Goal: Entertainment & Leisure: Browse casually

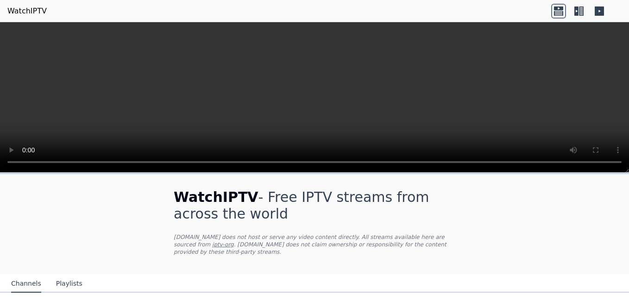
click at [575, 7] on icon at bounding box center [576, 10] width 4 height 9
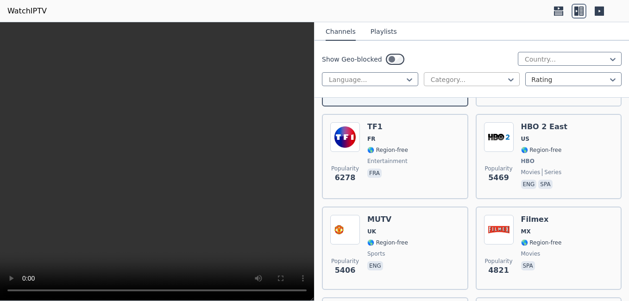
click at [477, 75] on div at bounding box center [468, 79] width 77 height 9
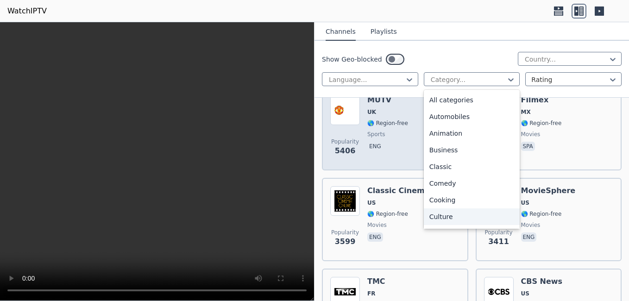
scroll to position [316, 0]
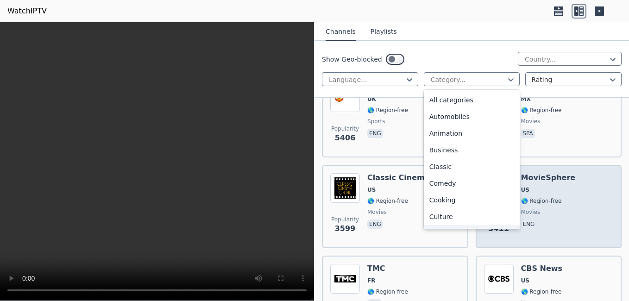
click at [571, 228] on div "Popularity 3411 MovieSphere US 🌎 Region-free movies eng" at bounding box center [549, 206] width 130 height 67
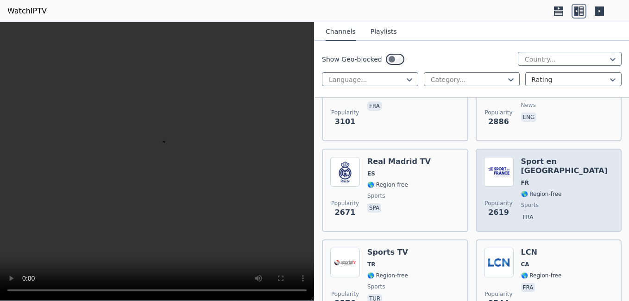
scroll to position [517, 0]
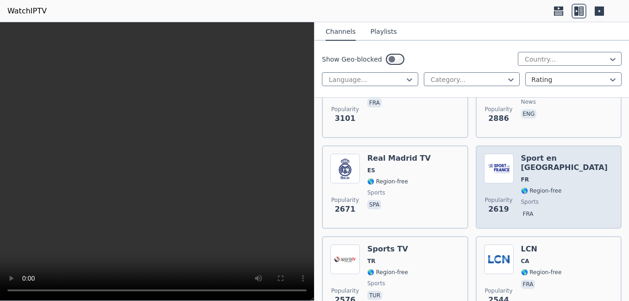
click at [564, 178] on div "Sport en [GEOGRAPHIC_DATA] FR 🌎 Region-free sports fra" at bounding box center [567, 187] width 93 height 67
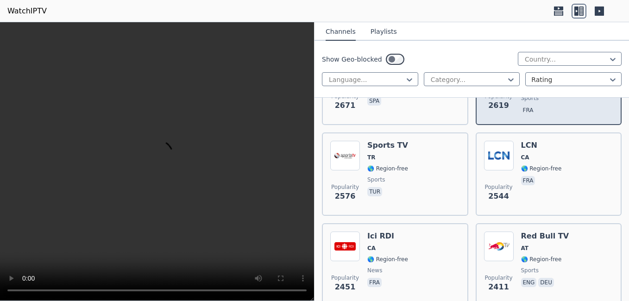
scroll to position [625, 0]
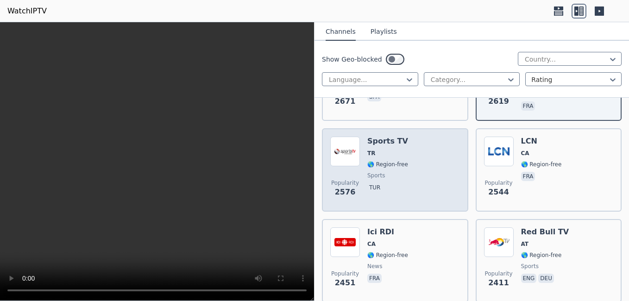
click at [430, 150] on div "Popularity 2576 Sports TV TR 🌎 Region-free sports tur" at bounding box center [395, 170] width 130 height 67
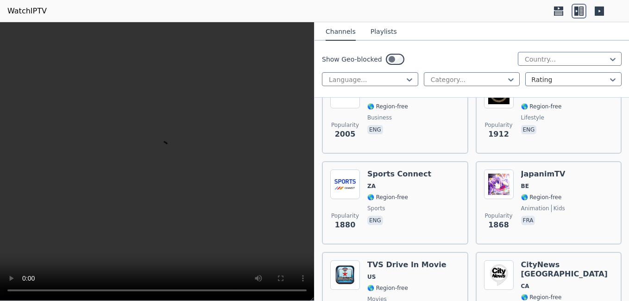
scroll to position [955, 0]
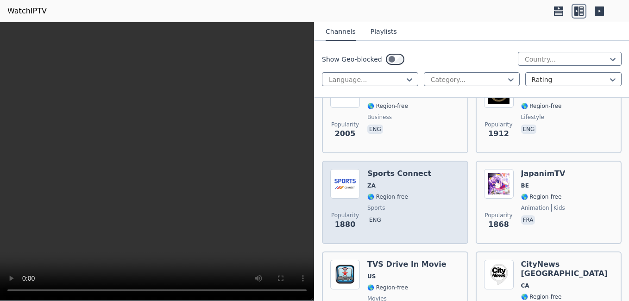
click at [427, 182] on div "Popularity 1880 Sports Connect ZA 🌎 Region-free sports eng" at bounding box center [395, 202] width 130 height 67
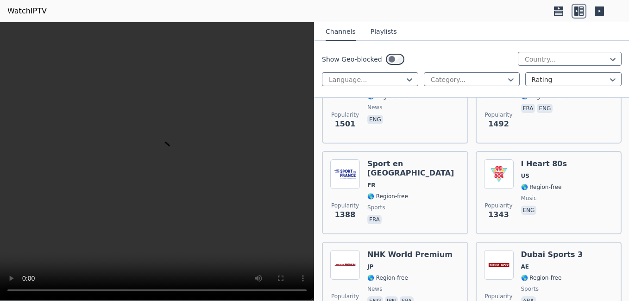
scroll to position [1514, 0]
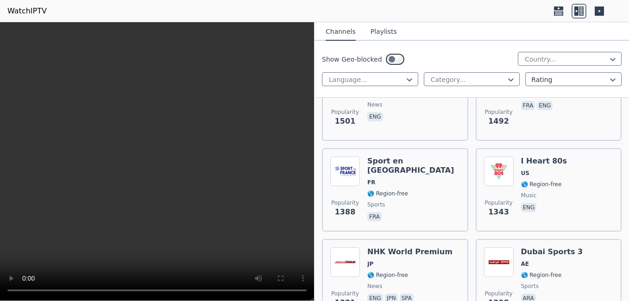
click at [427, 180] on div "Popularity 1388 Sport en [GEOGRAPHIC_DATA] FR 🌎 Region-free sports fra" at bounding box center [395, 190] width 130 height 67
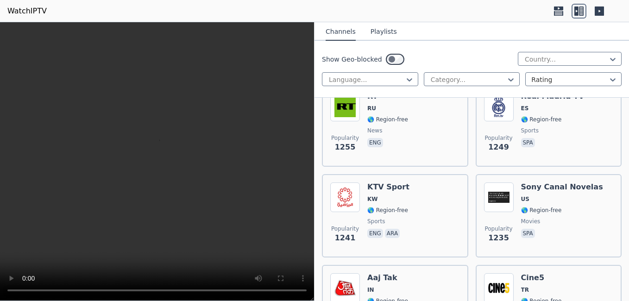
scroll to position [1858, 0]
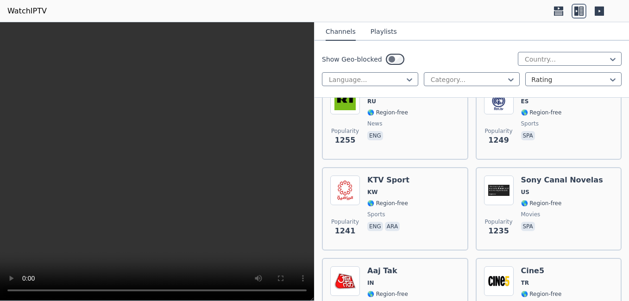
click at [427, 180] on div "Popularity 1241 KTV Sport KW 🌎 Region-free sports eng ara" at bounding box center [395, 208] width 130 height 67
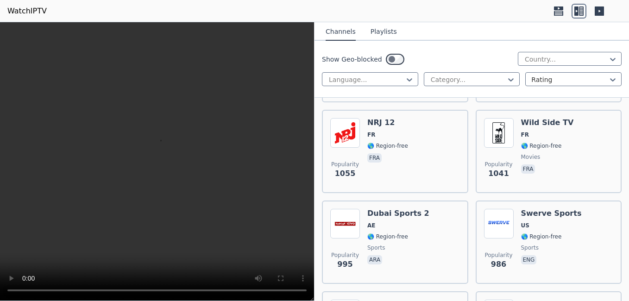
scroll to position [2492, 0]
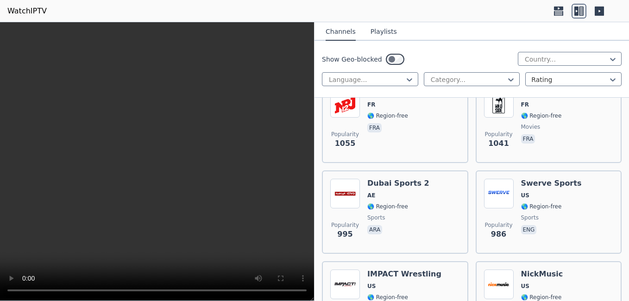
click at [427, 180] on div "Popularity 995 Dubai Sports 2 AE 🌎 Region-free sports ara" at bounding box center [395, 212] width 130 height 67
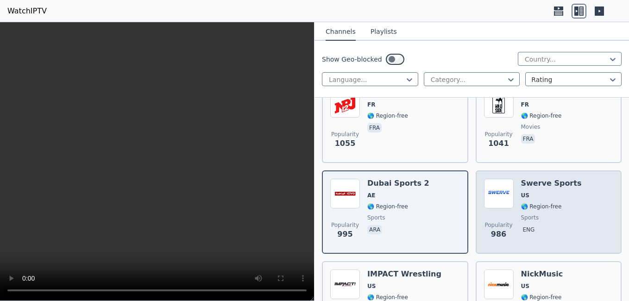
click at [563, 203] on span "🌎 Region-free" at bounding box center [551, 206] width 61 height 7
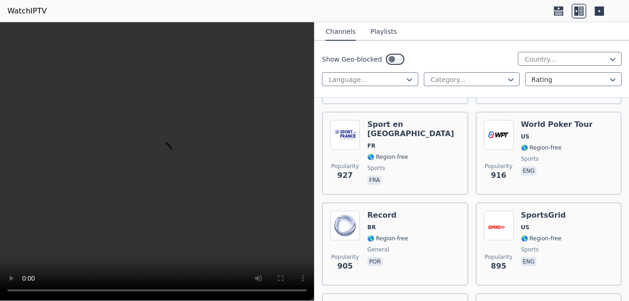
scroll to position [2830, 0]
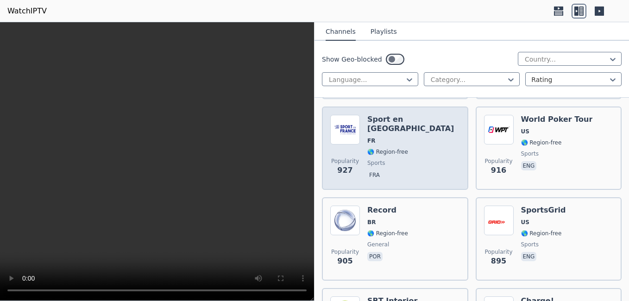
click at [425, 135] on div "Popularity 927 Sport en [GEOGRAPHIC_DATA] FR 🌎 Region-free sports fra" at bounding box center [395, 148] width 130 height 67
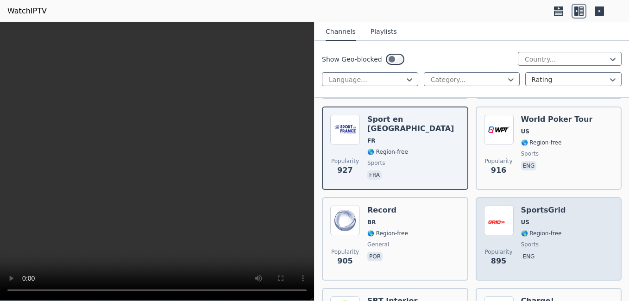
click at [535, 220] on div "SportsGrid US 🌎 Region-free sports eng" at bounding box center [543, 239] width 45 height 67
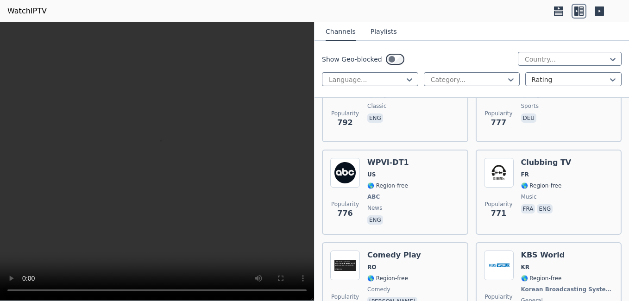
scroll to position [3795, 0]
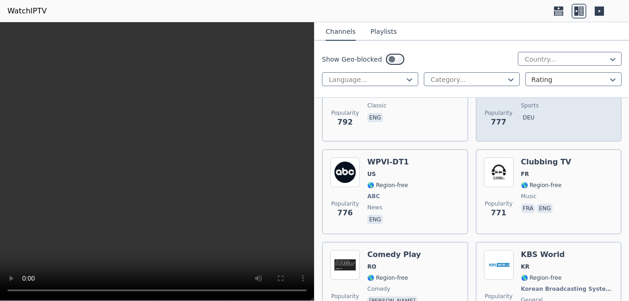
click at [551, 127] on div "Popularity 777 More Than Sports TV DE 🌎 Region-free sports deu" at bounding box center [549, 99] width 146 height 83
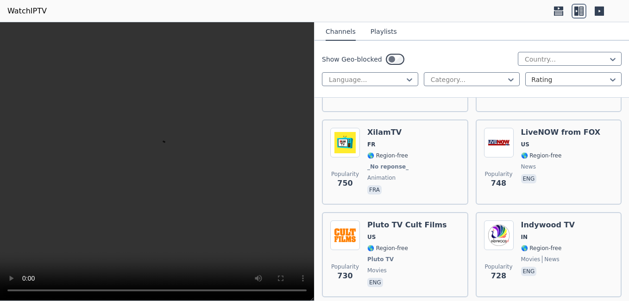
scroll to position [4103, 0]
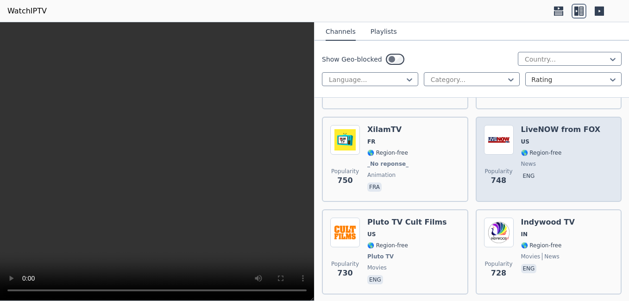
click at [601, 174] on div "Popularity 748 LiveNOW from FOX US 🌎 Region-free news eng" at bounding box center [549, 159] width 130 height 69
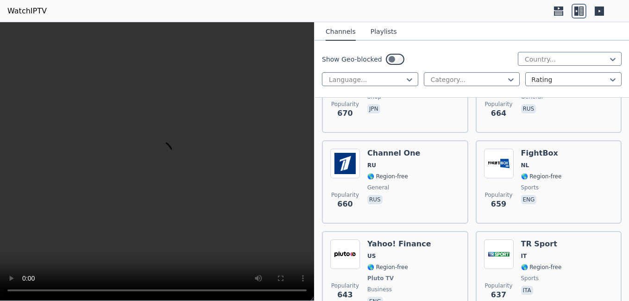
scroll to position [4637, 0]
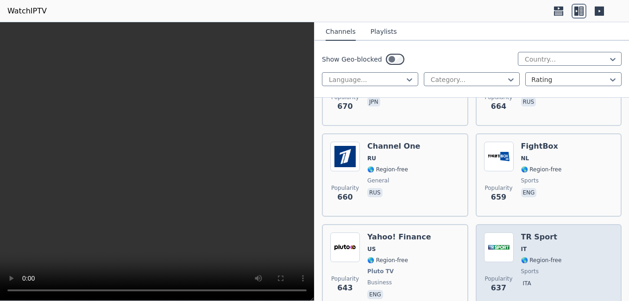
click at [505, 247] on img at bounding box center [499, 247] width 30 height 30
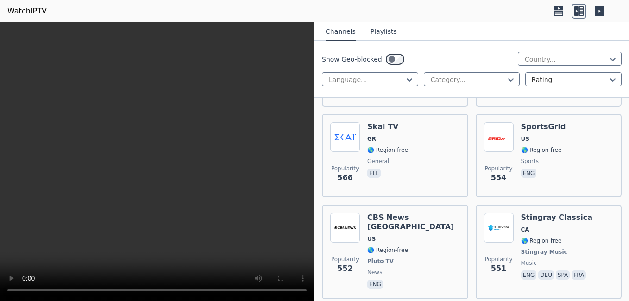
scroll to position [5480, 0]
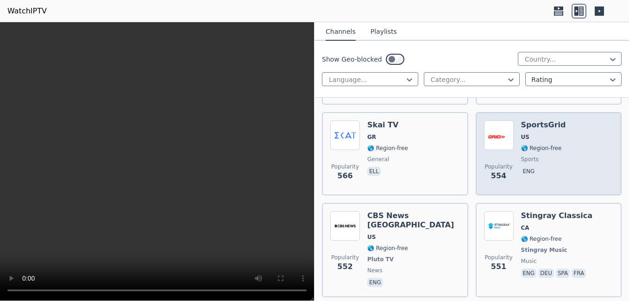
click at [566, 150] on div "Popularity 554 SportsGrid US 🌎 Region-free sports eng" at bounding box center [549, 153] width 130 height 67
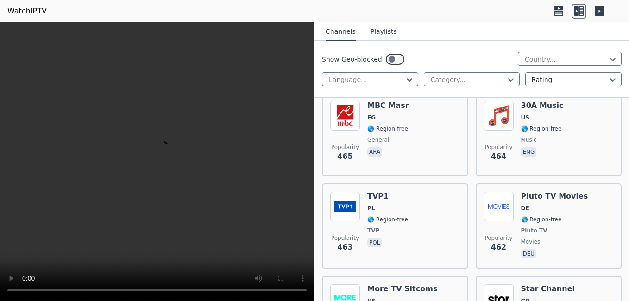
scroll to position [7051, 0]
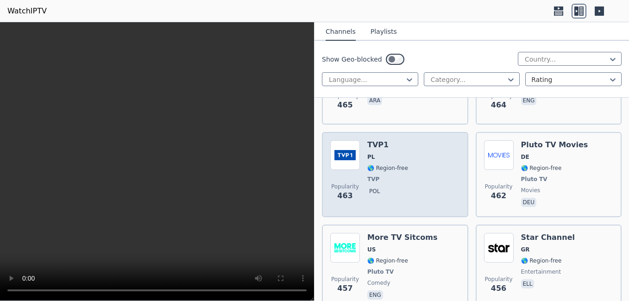
click at [410, 140] on div "Popularity 463 TVP1 PL 🌎 Region-free TVP pol" at bounding box center [395, 174] width 130 height 69
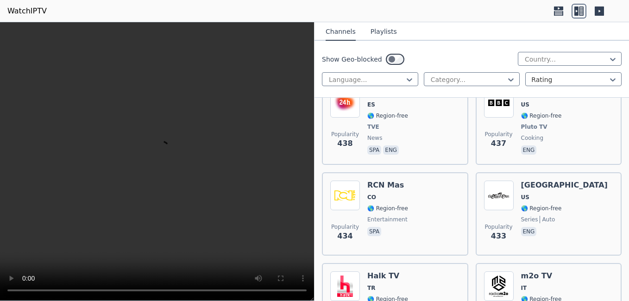
scroll to position [7657, 0]
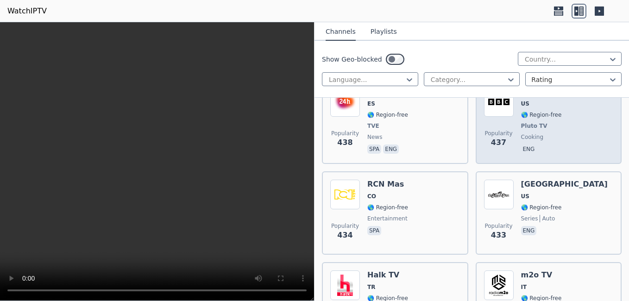
click at [493, 137] on span "437" at bounding box center [498, 142] width 15 height 11
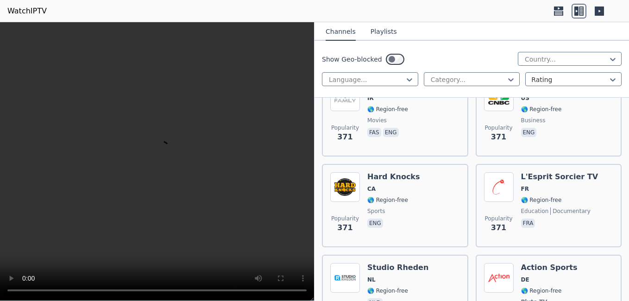
scroll to position [8952, 0]
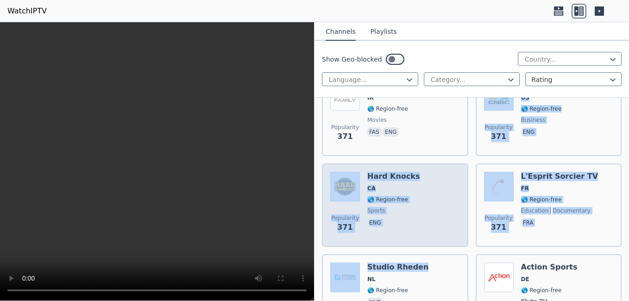
drag, startPoint x: 442, startPoint y: 212, endPoint x: 458, endPoint y: 149, distance: 65.1
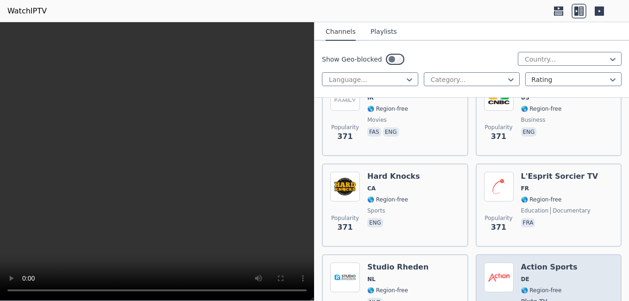
click at [570, 263] on div "Popularity 367 Action Sports DE 🌎 Region-free Pluto TV sports deu" at bounding box center [549, 297] width 130 height 69
click at [557, 287] on span "🌎 Region-free" at bounding box center [549, 290] width 56 height 7
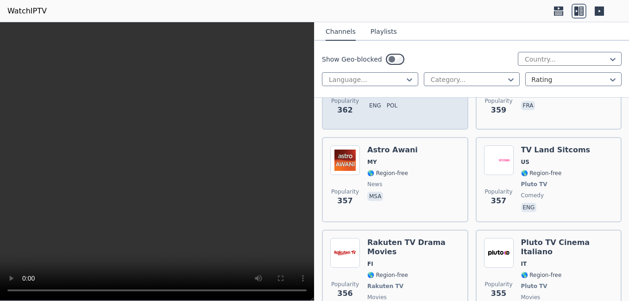
scroll to position [9345, 0]
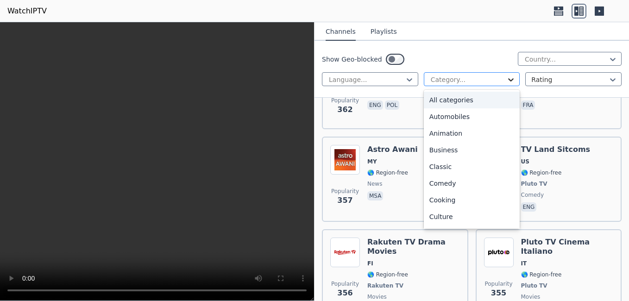
click at [506, 78] on icon at bounding box center [510, 79] width 9 height 9
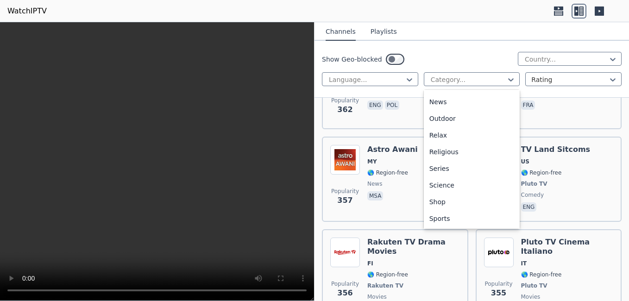
scroll to position [315, 0]
click at [441, 183] on div "Sports" at bounding box center [472, 185] width 96 height 17
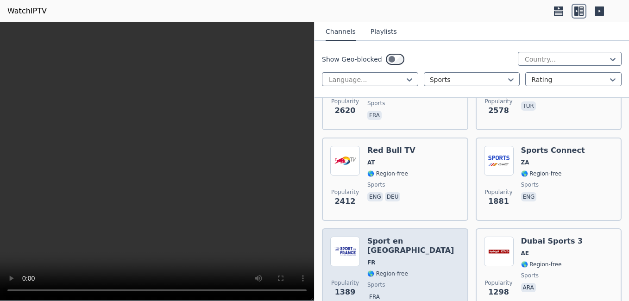
scroll to position [248, 0]
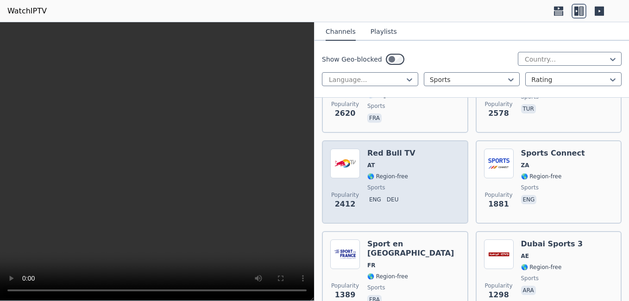
click at [417, 165] on div "Popularity 2412 Red Bull TV AT 🌎 Region-free sports eng deu" at bounding box center [395, 182] width 130 height 67
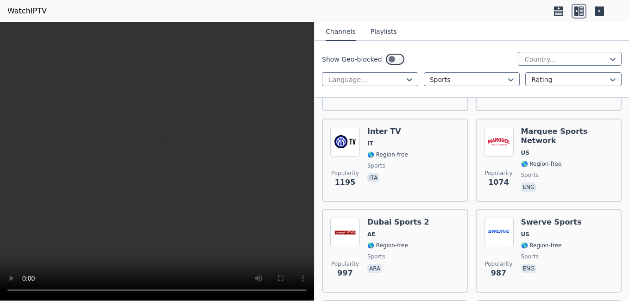
scroll to position [556, 0]
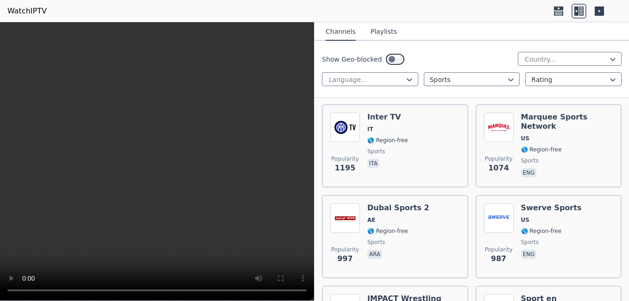
click at [417, 165] on div "Popularity 1195 Inter TV IT 🌎 Region-free sports ita" at bounding box center [395, 146] width 130 height 67
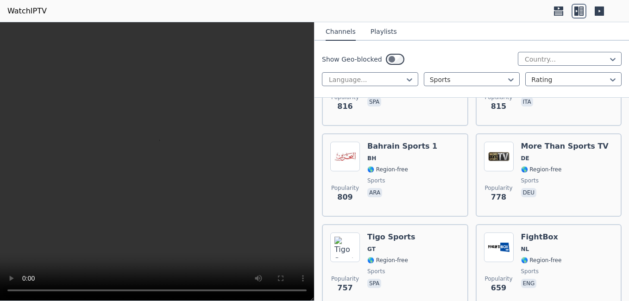
scroll to position [1076, 0]
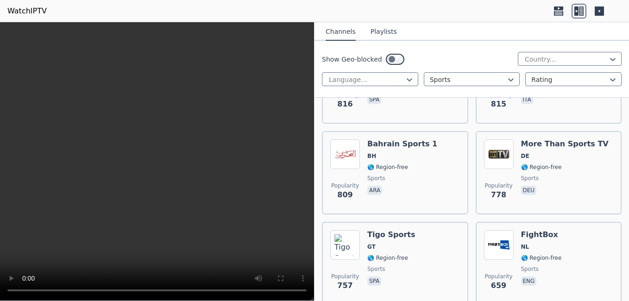
click at [417, 164] on div "Bahrain Sports 1 BH 🌎 Region-free sports ara" at bounding box center [402, 172] width 70 height 67
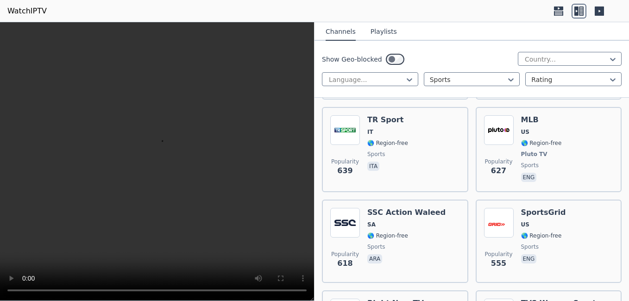
scroll to position [1284, 0]
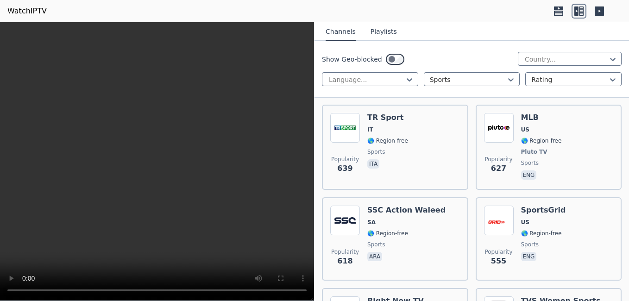
click at [417, 164] on div "Popularity 639 TR Sport IT 🌎 Region-free sports ita" at bounding box center [395, 147] width 130 height 69
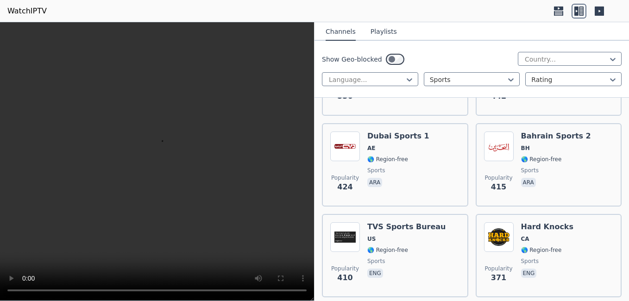
scroll to position [1540, 0]
click at [417, 164] on div "Popularity 424 Dubai Sports 1 AE 🌎 Region-free sports ara" at bounding box center [395, 164] width 130 height 67
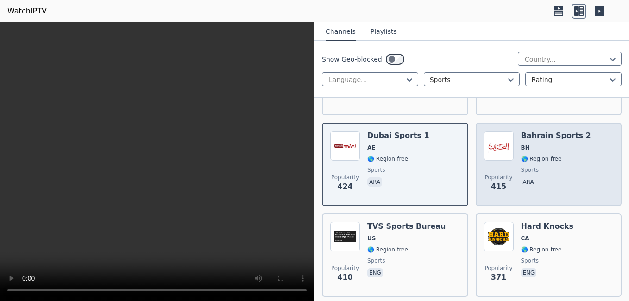
click at [565, 169] on div "Bahrain Sports 2 BH 🌎 Region-free sports ara" at bounding box center [556, 164] width 70 height 67
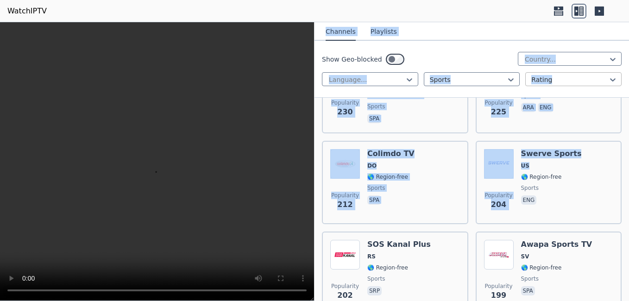
drag, startPoint x: 565, startPoint y: 161, endPoint x: 554, endPoint y: 84, distance: 77.2
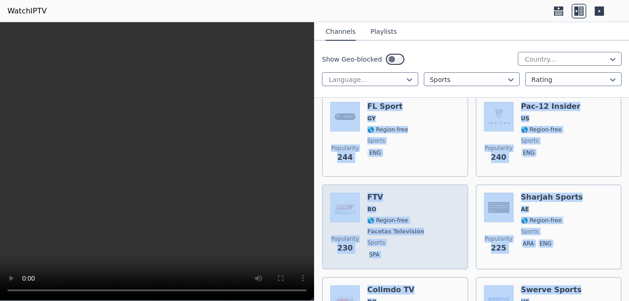
click at [436, 211] on div "Popularity 230 FTV BO 🌎 Region-free Facetas Televisión sports spa" at bounding box center [395, 227] width 130 height 69
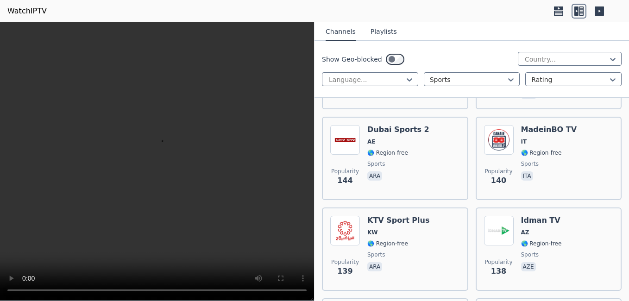
scroll to position [3094, 0]
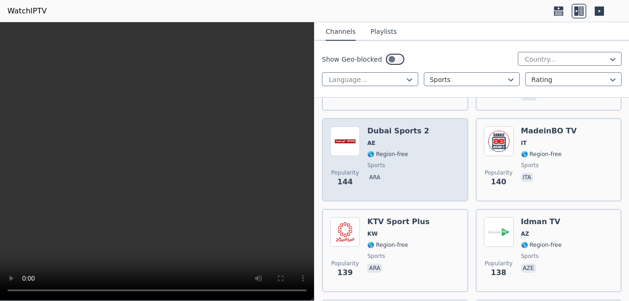
click at [419, 150] on div "Popularity 144 Dubai Sports 2 AE 🌎 Region-free sports ara" at bounding box center [395, 159] width 130 height 67
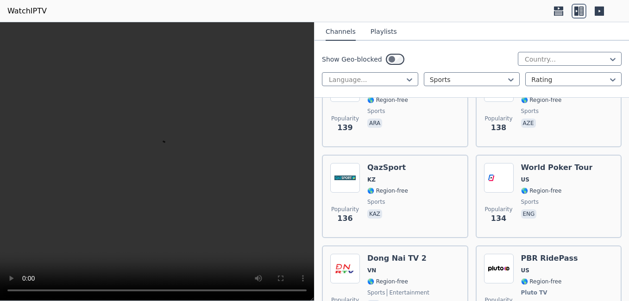
scroll to position [3249, 0]
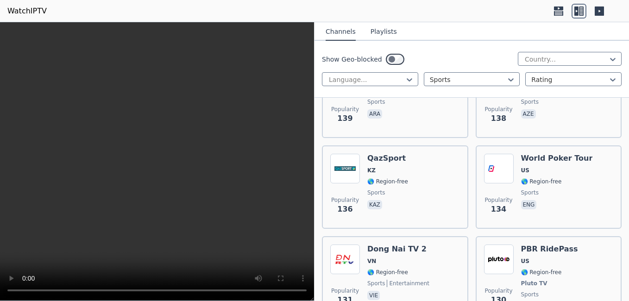
click at [419, 154] on div "Popularity 136 QazSport KZ 🌎 Region-free sports kaz" at bounding box center [395, 187] width 130 height 67
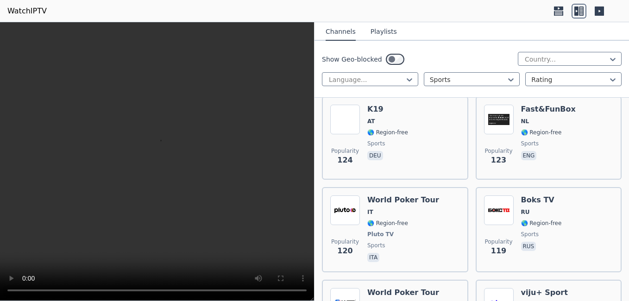
scroll to position [3582, 0]
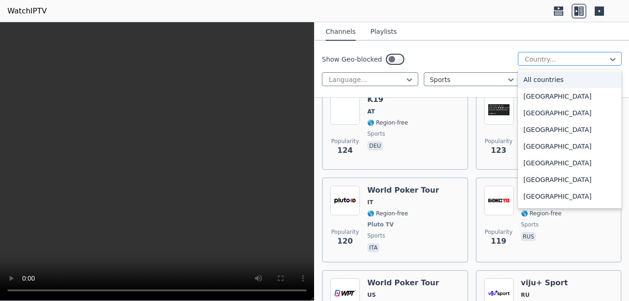
click at [580, 55] on div at bounding box center [566, 59] width 84 height 9
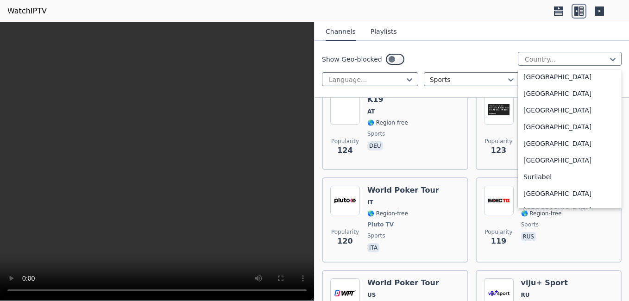
scroll to position [2879, 0]
click at [535, 123] on div "[GEOGRAPHIC_DATA]" at bounding box center [570, 127] width 104 height 17
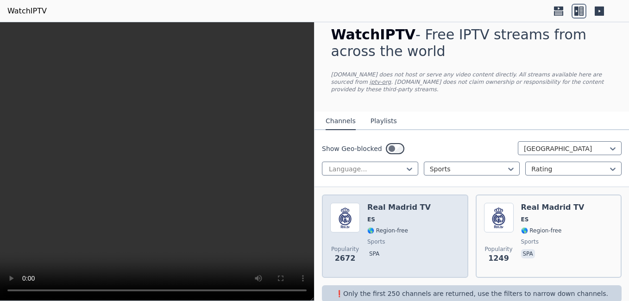
scroll to position [20, 0]
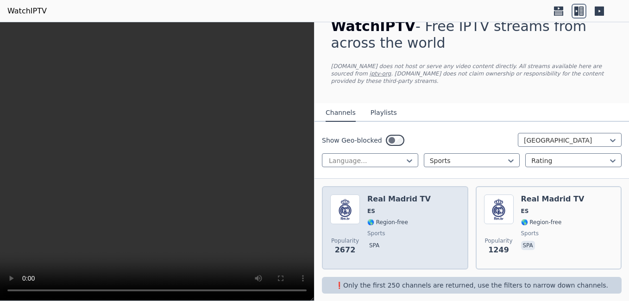
click at [432, 225] on div "Popularity 2672 Real Madrid TV ES 🌎 Region-free sports spa" at bounding box center [395, 227] width 130 height 67
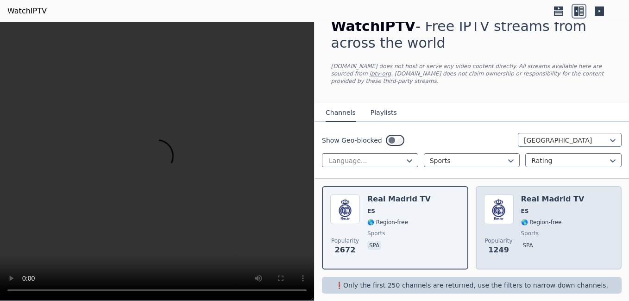
click at [505, 219] on div "Popularity 1249" at bounding box center [499, 227] width 30 height 67
